Goal: Information Seeking & Learning: Compare options

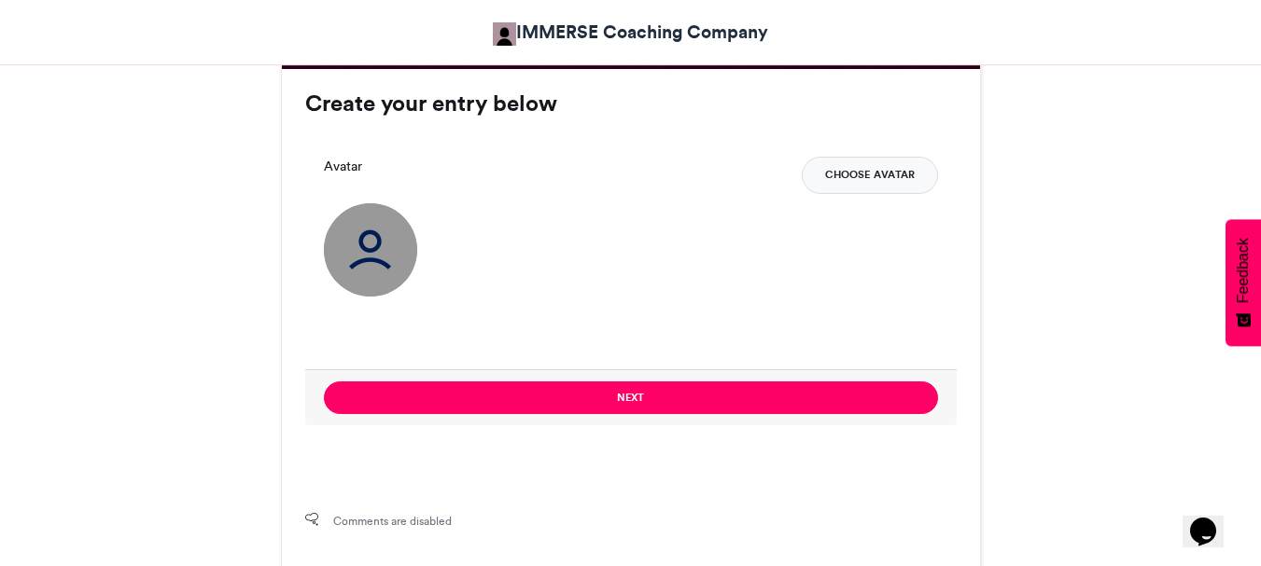
scroll to position [1380, 0]
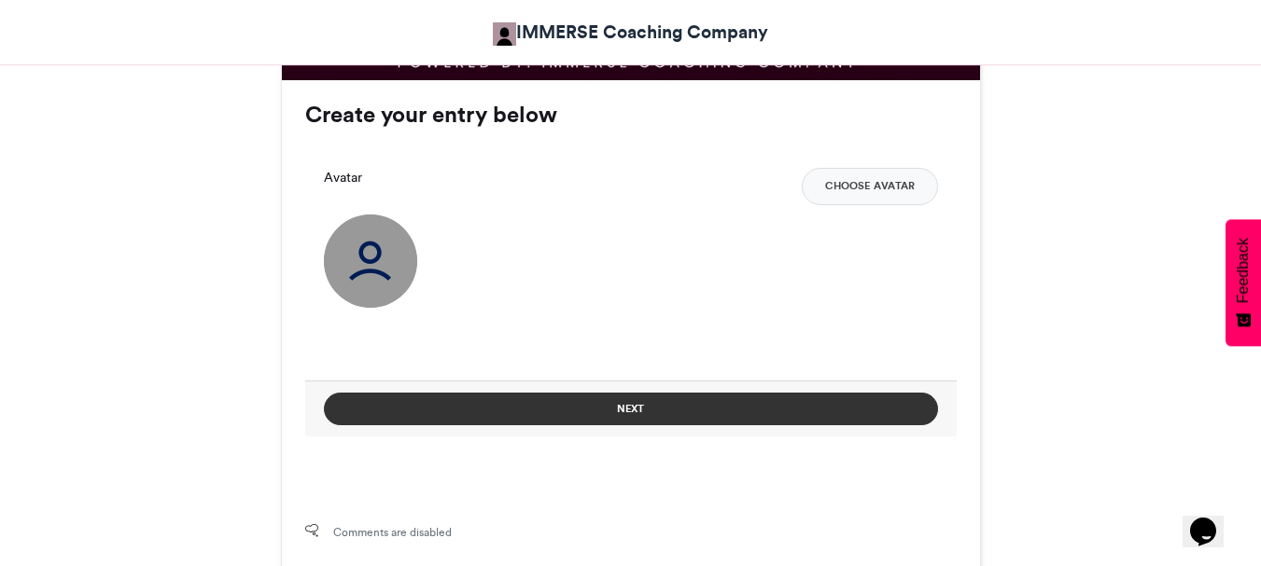
click at [600, 401] on button "Next" at bounding box center [631, 409] width 614 height 33
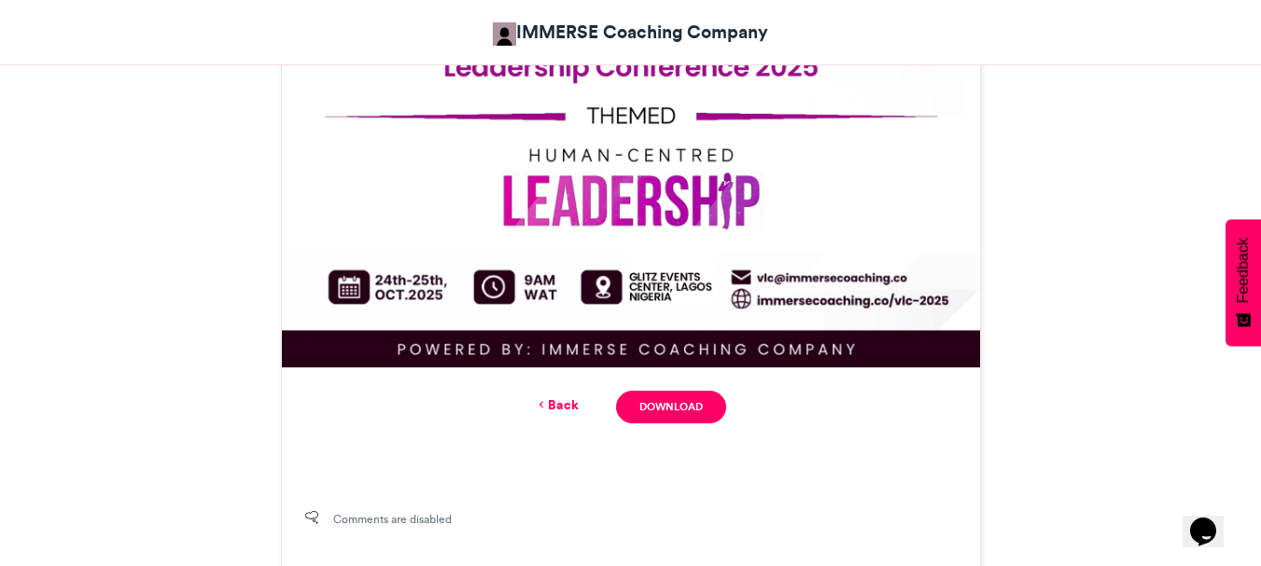
scroll to position [1192, 0]
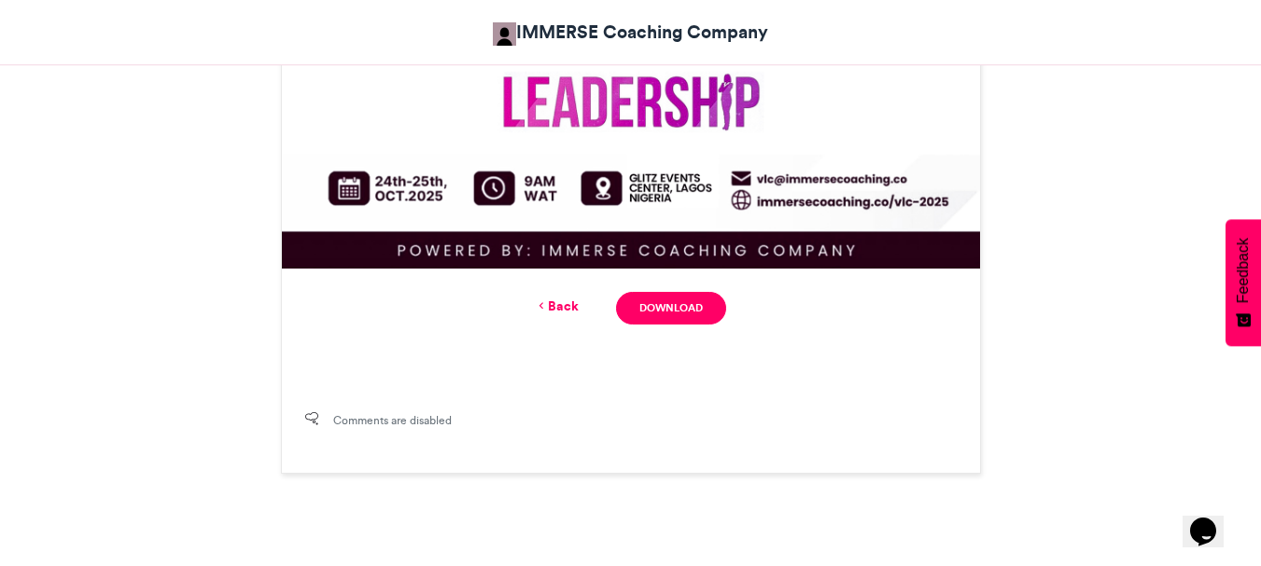
click at [542, 295] on div "Back Download" at bounding box center [630, 308] width 651 height 33
click at [544, 305] on icon at bounding box center [541, 306] width 13 height 17
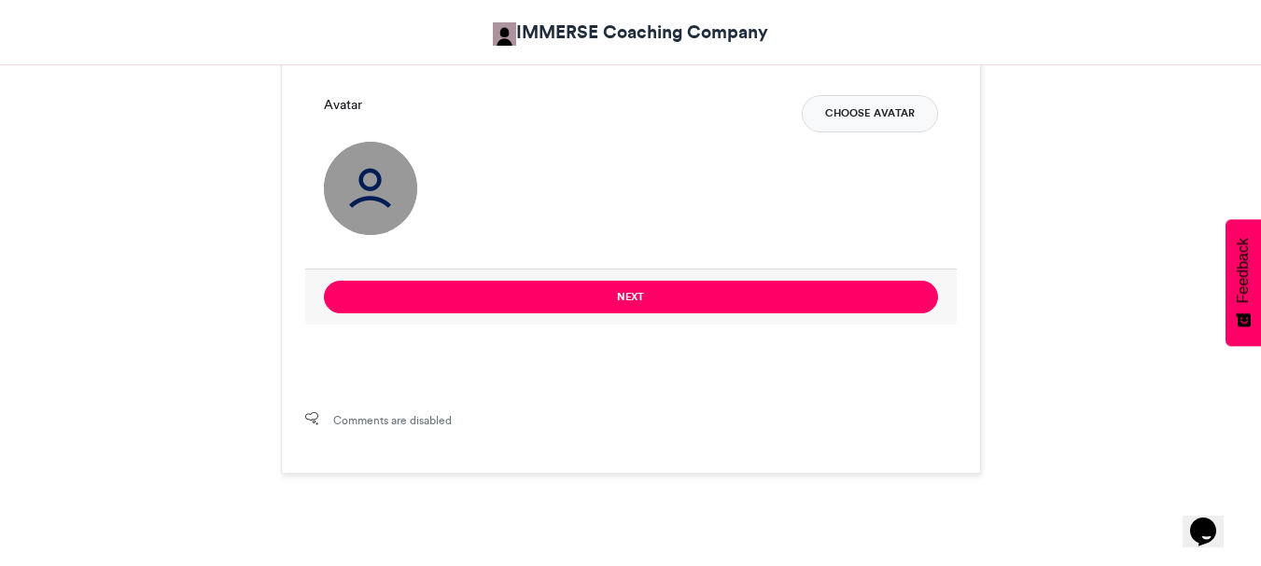
click at [908, 116] on button "Choose Avatar" at bounding box center [870, 113] width 136 height 37
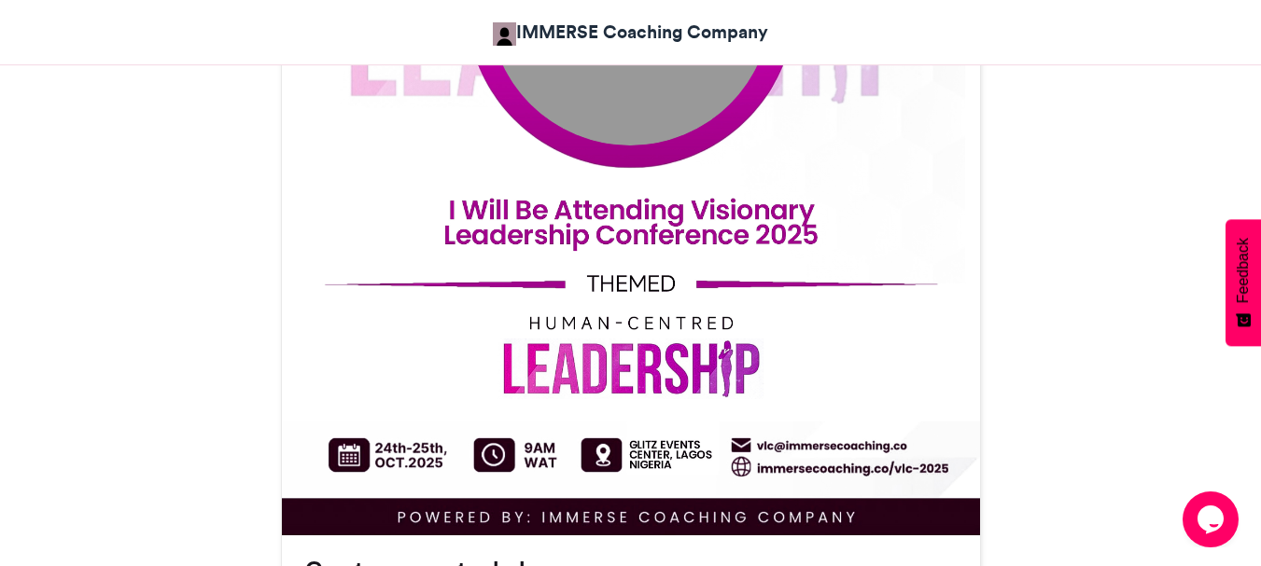
scroll to position [928, 0]
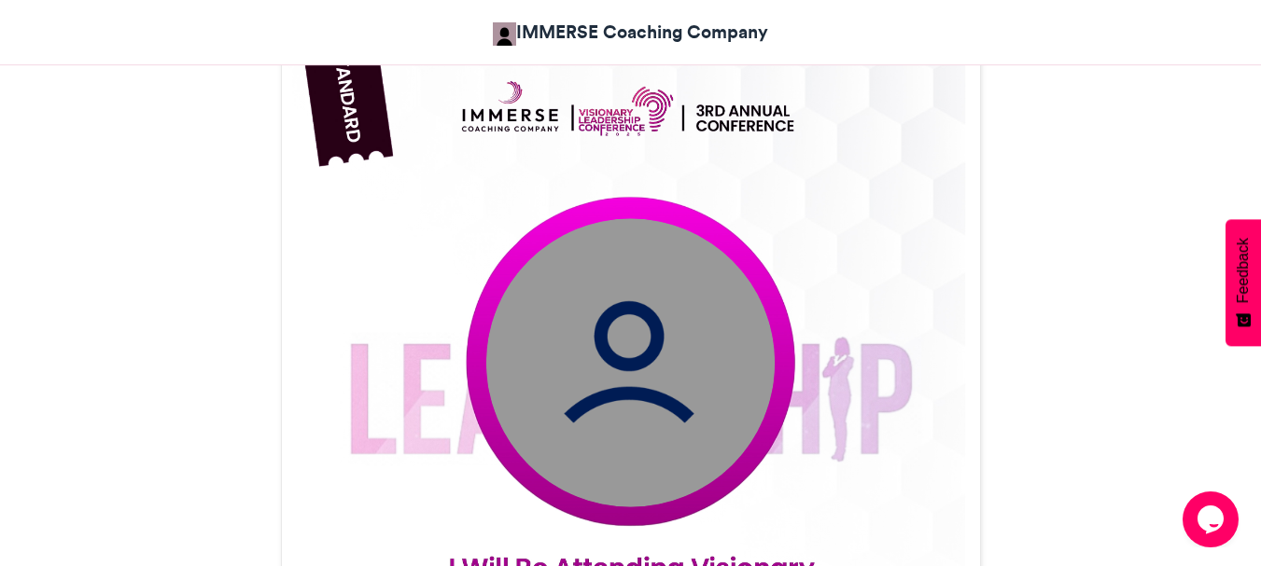
scroll to position [567, 0]
